Goal: Navigation & Orientation: Go to known website

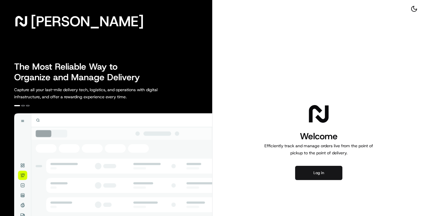
click at [313, 169] on button "Log in" at bounding box center [318, 173] width 47 height 14
